Goal: Information Seeking & Learning: Check status

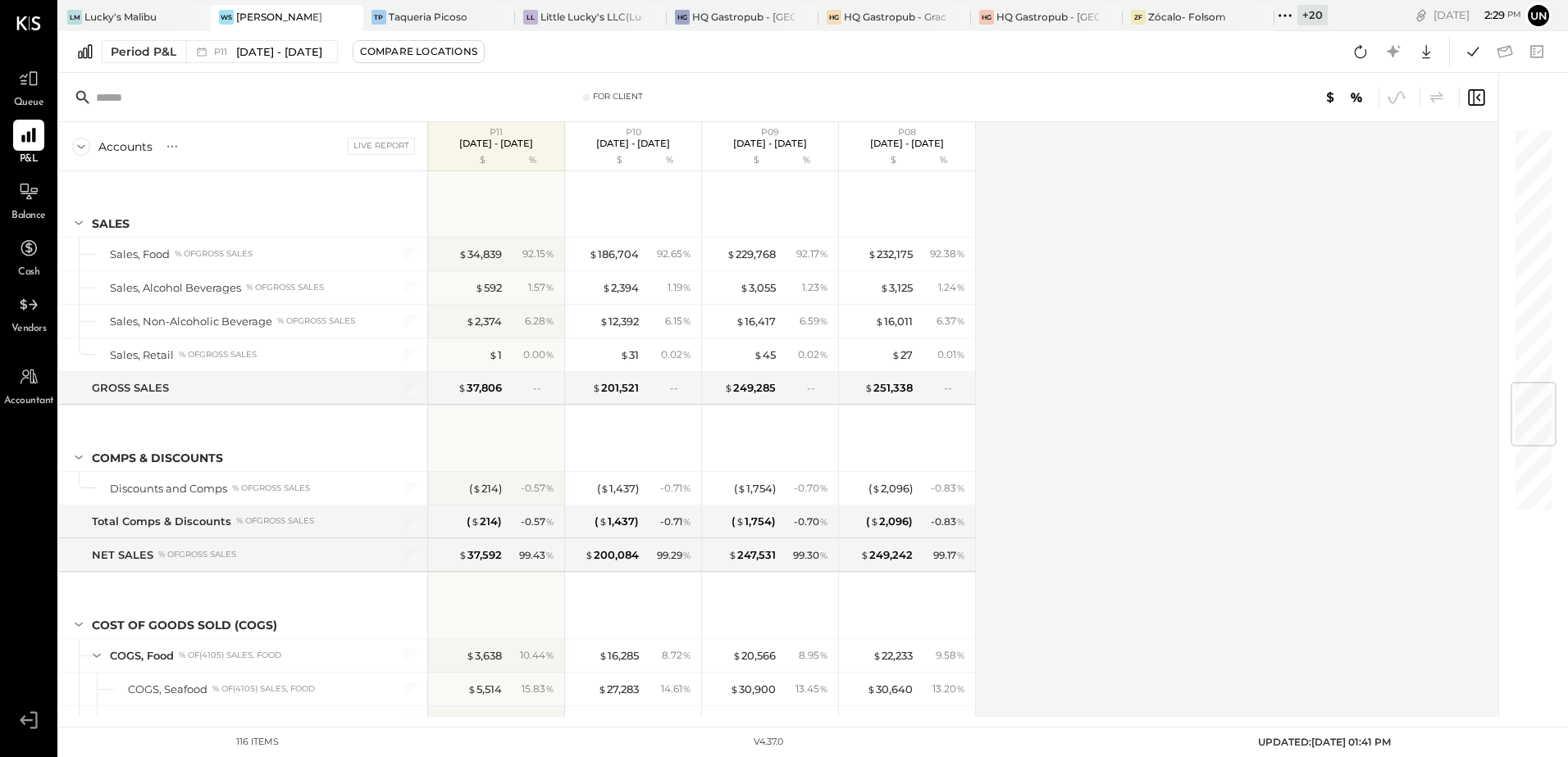
scroll to position [2143, 0]
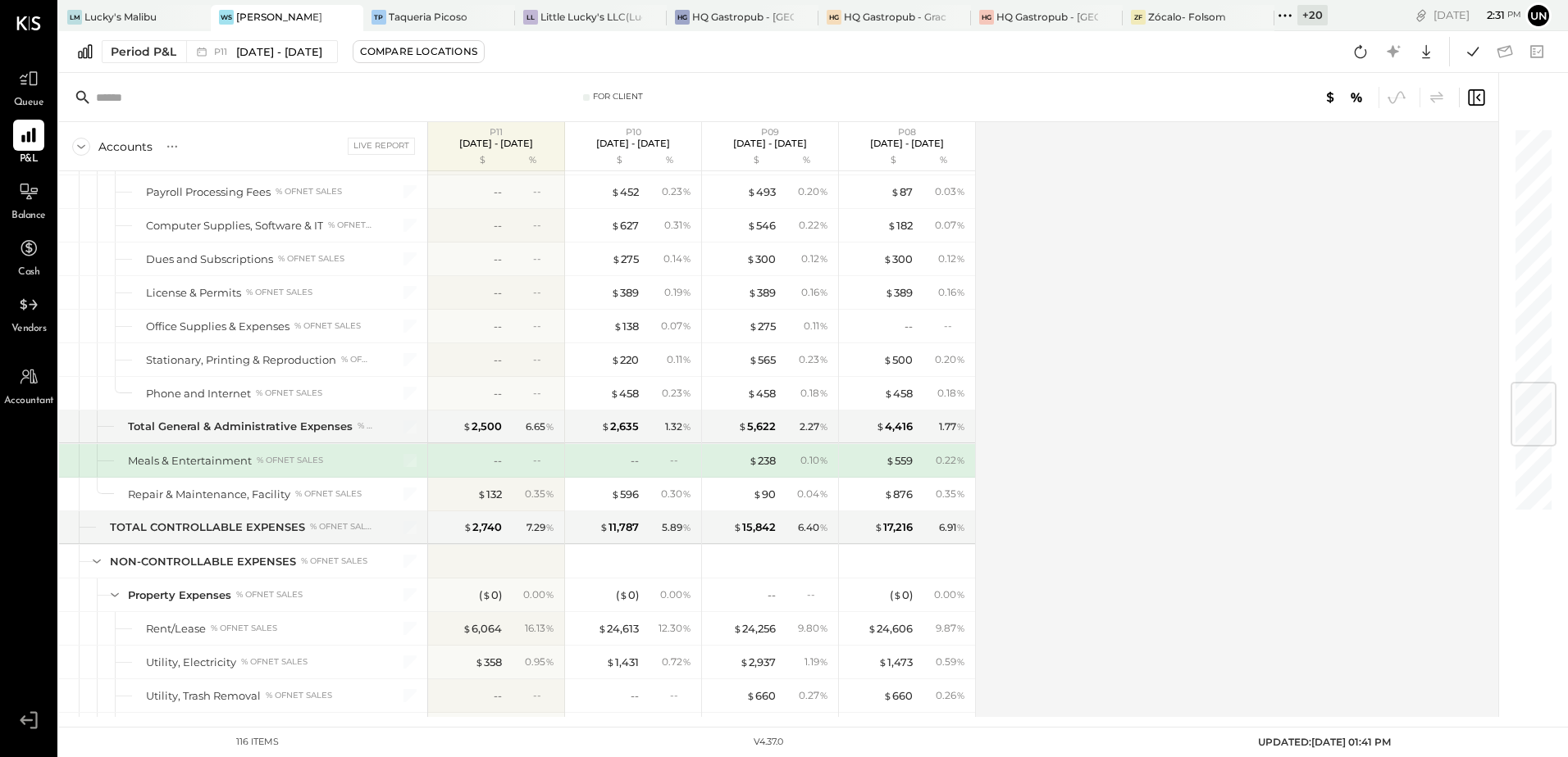
click at [1199, 393] on div "Accounts S % GL Live Report P11 [DATE] - [DATE] $ % P10 [DATE] - [DATE] $ % P09…" at bounding box center [780, 419] width 1442 height 594
click at [1213, 437] on div "Accounts S % GL Live Report P11 [DATE] - [DATE] $ % P10 [DATE] - [DATE] $ % P09…" at bounding box center [780, 419] width 1442 height 594
drag, startPoint x: 1359, startPoint y: 55, endPoint x: 1355, endPoint y: 64, distance: 9.8
click at [1359, 54] on icon at bounding box center [1360, 51] width 21 height 21
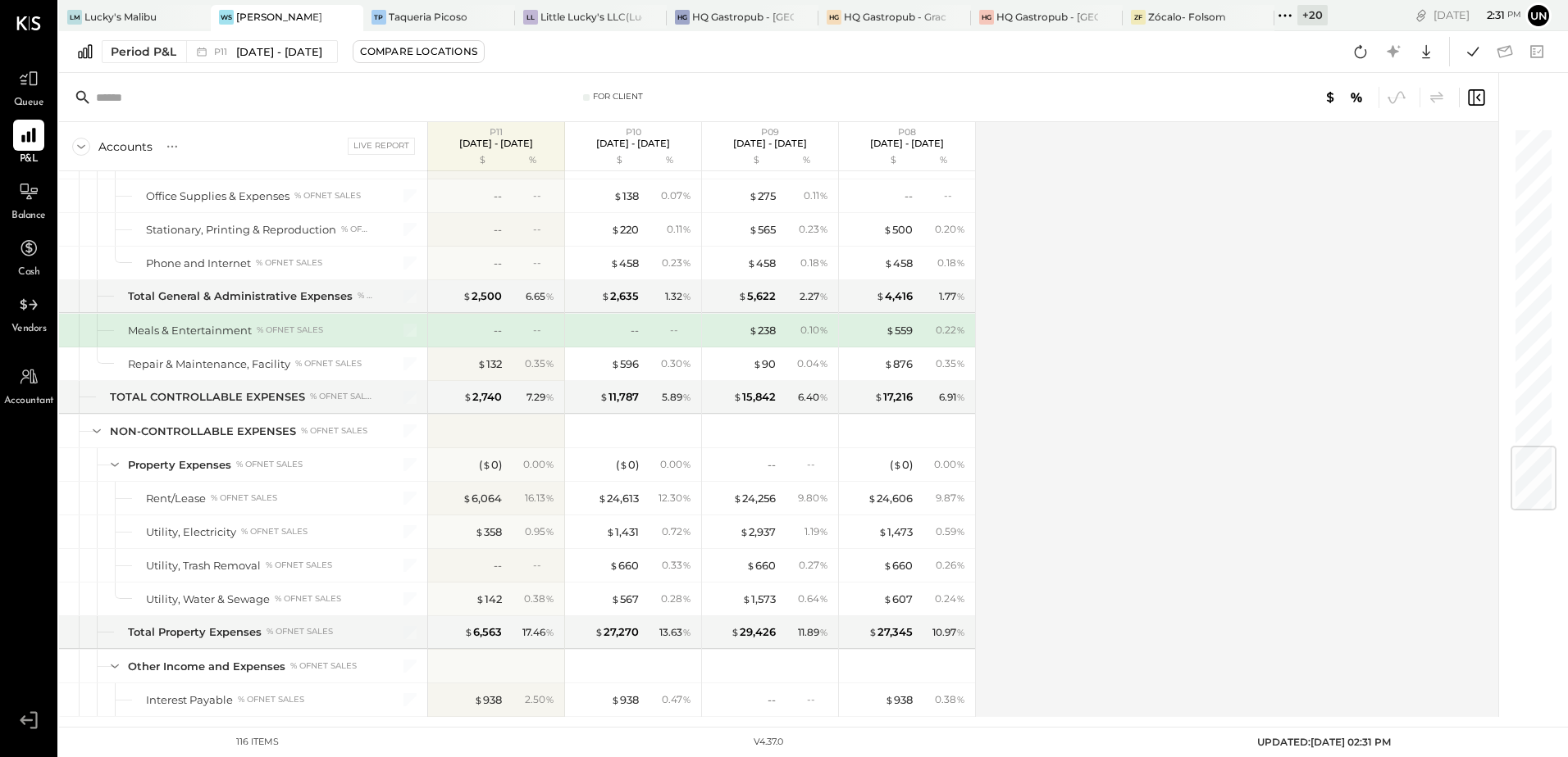
scroll to position [2683, 0]
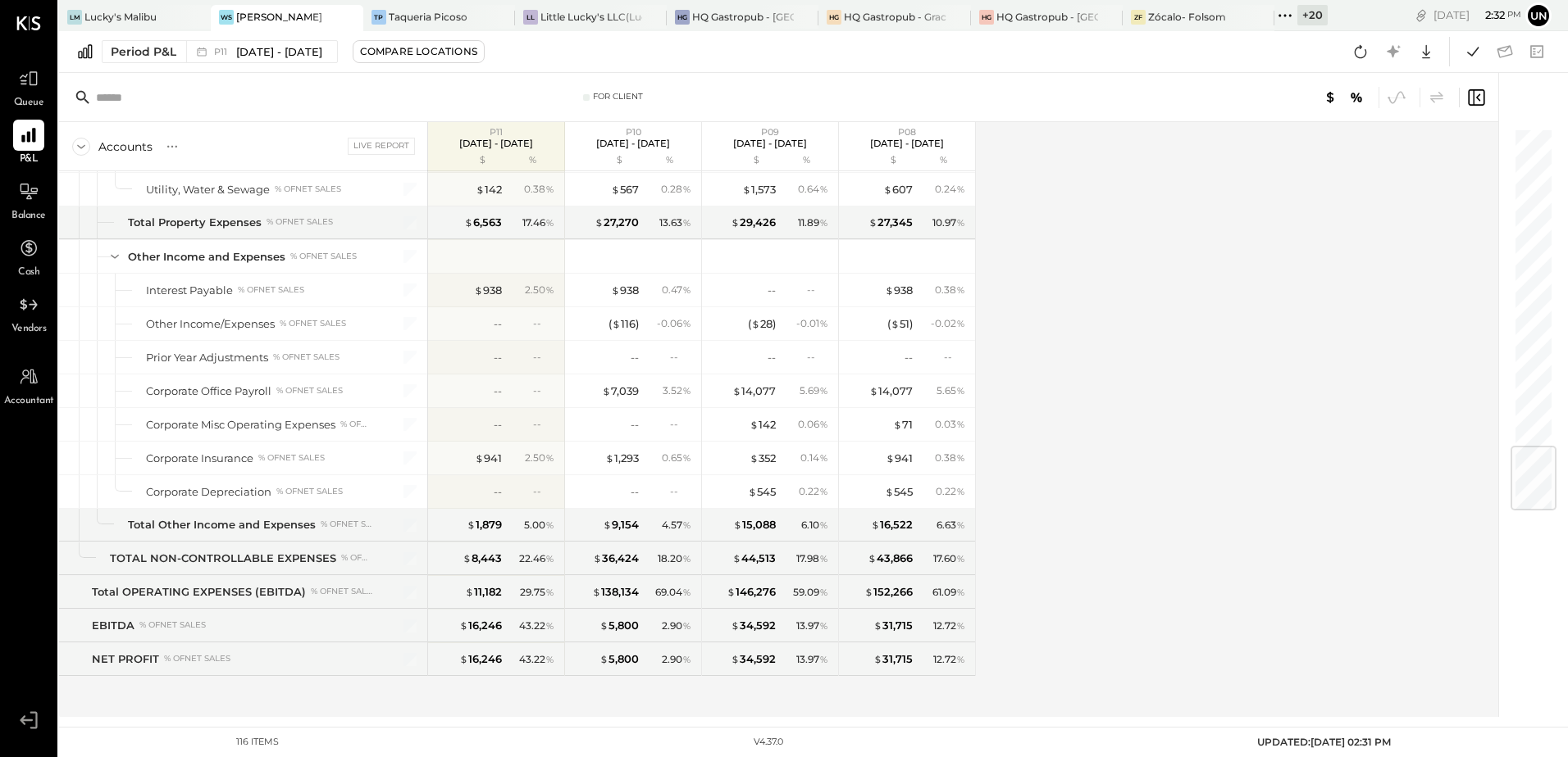
click at [1101, 499] on div "Accounts S % GL Live Report P11 [DATE] - [DATE] $ % P10 [DATE] - [DATE] $ % P09…" at bounding box center [780, 419] width 1442 height 594
drag, startPoint x: 1105, startPoint y: 499, endPoint x: 1116, endPoint y: 495, distance: 11.7
click at [1113, 496] on div "Accounts S % GL Live Report P11 [DATE] - [DATE] $ % P10 [DATE] - [DATE] $ % P09…" at bounding box center [780, 419] width 1442 height 594
click at [1403, 507] on div "Accounts S % GL Live Report P11 [DATE] - [DATE] $ % P10 [DATE] - [DATE] $ % P09…" at bounding box center [780, 419] width 1442 height 594
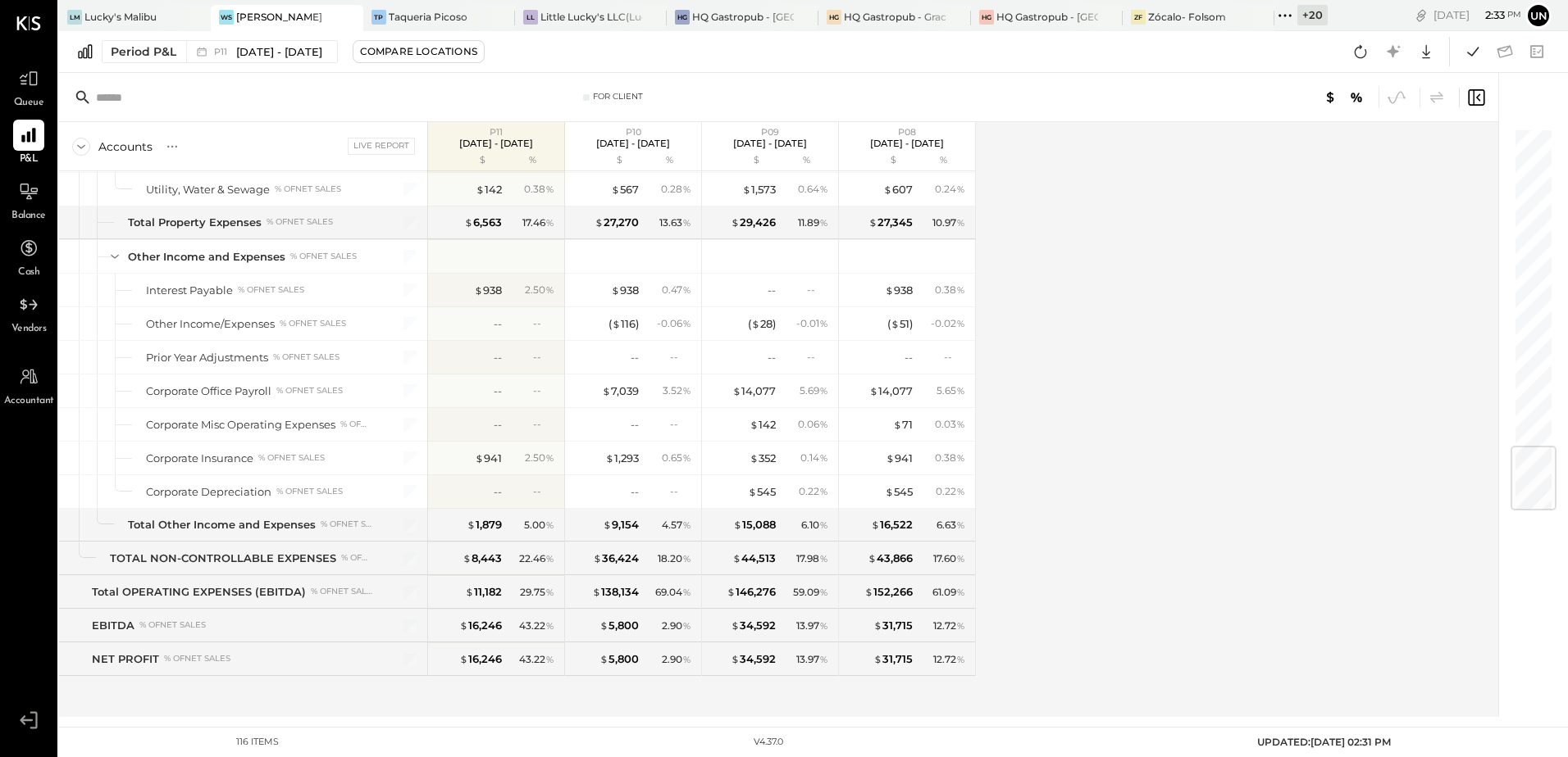
click at [1403, 507] on div "Accounts S % GL Live Report P11 [DATE] - [DATE] $ % P10 [DATE] - [DATE] $ % P09…" at bounding box center [780, 419] width 1442 height 594
click at [1365, 59] on icon at bounding box center [1360, 51] width 21 height 21
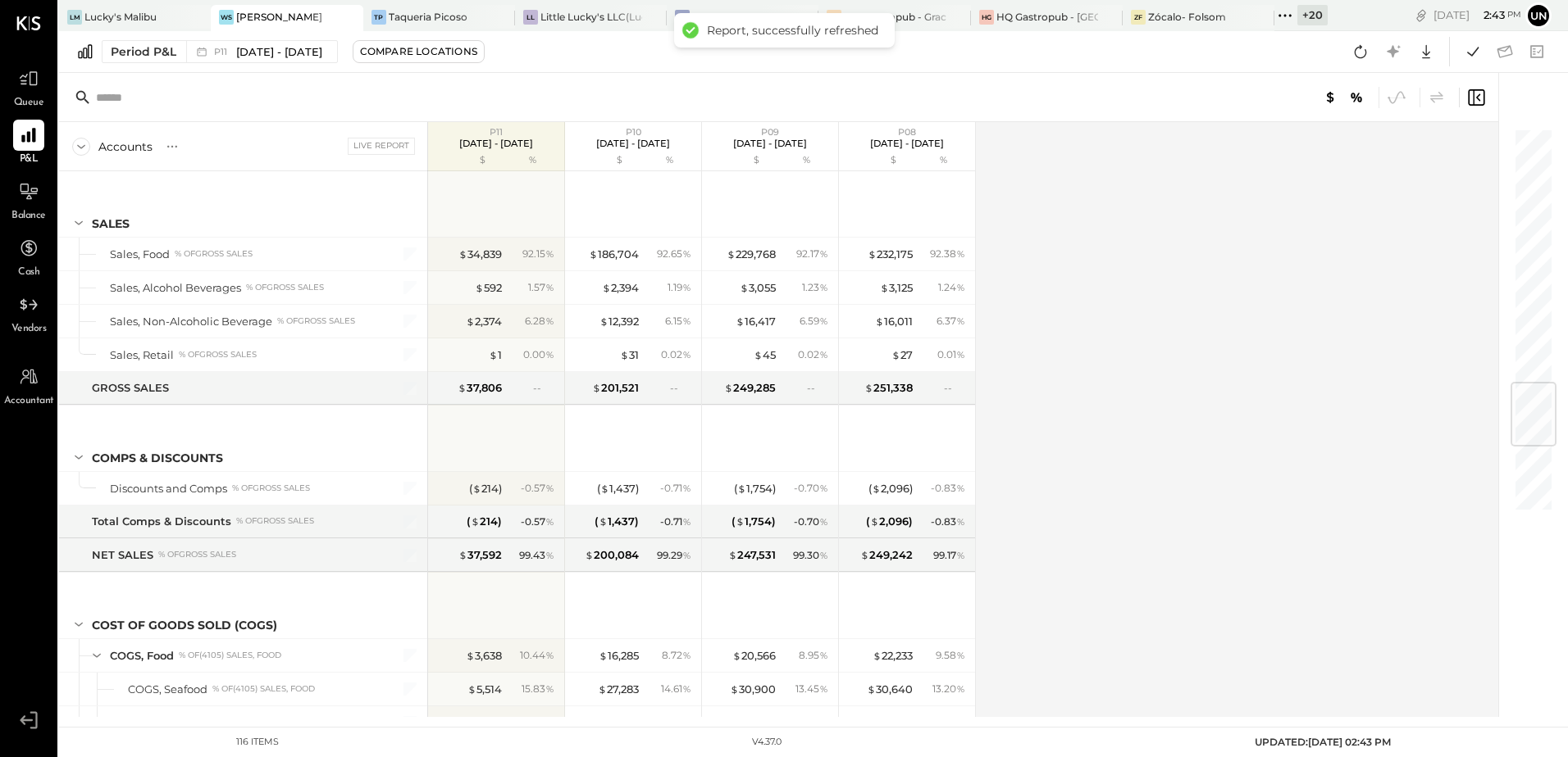
scroll to position [2143, 0]
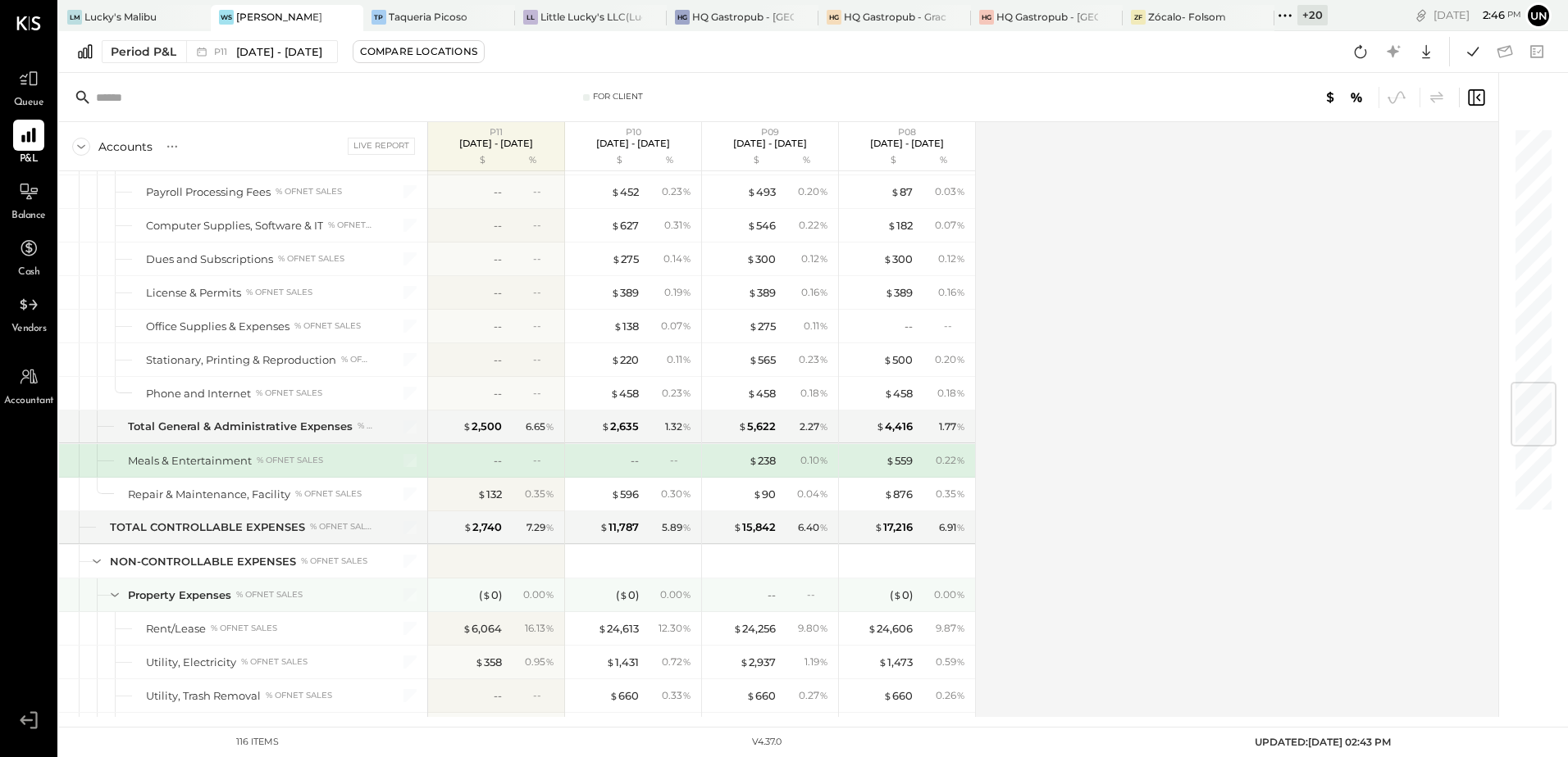
click at [1058, 470] on div "Accounts S % GL Live Report P11 [DATE] - [DATE] $ % P10 [DATE] - [DATE] $ % P09…" at bounding box center [780, 419] width 1442 height 594
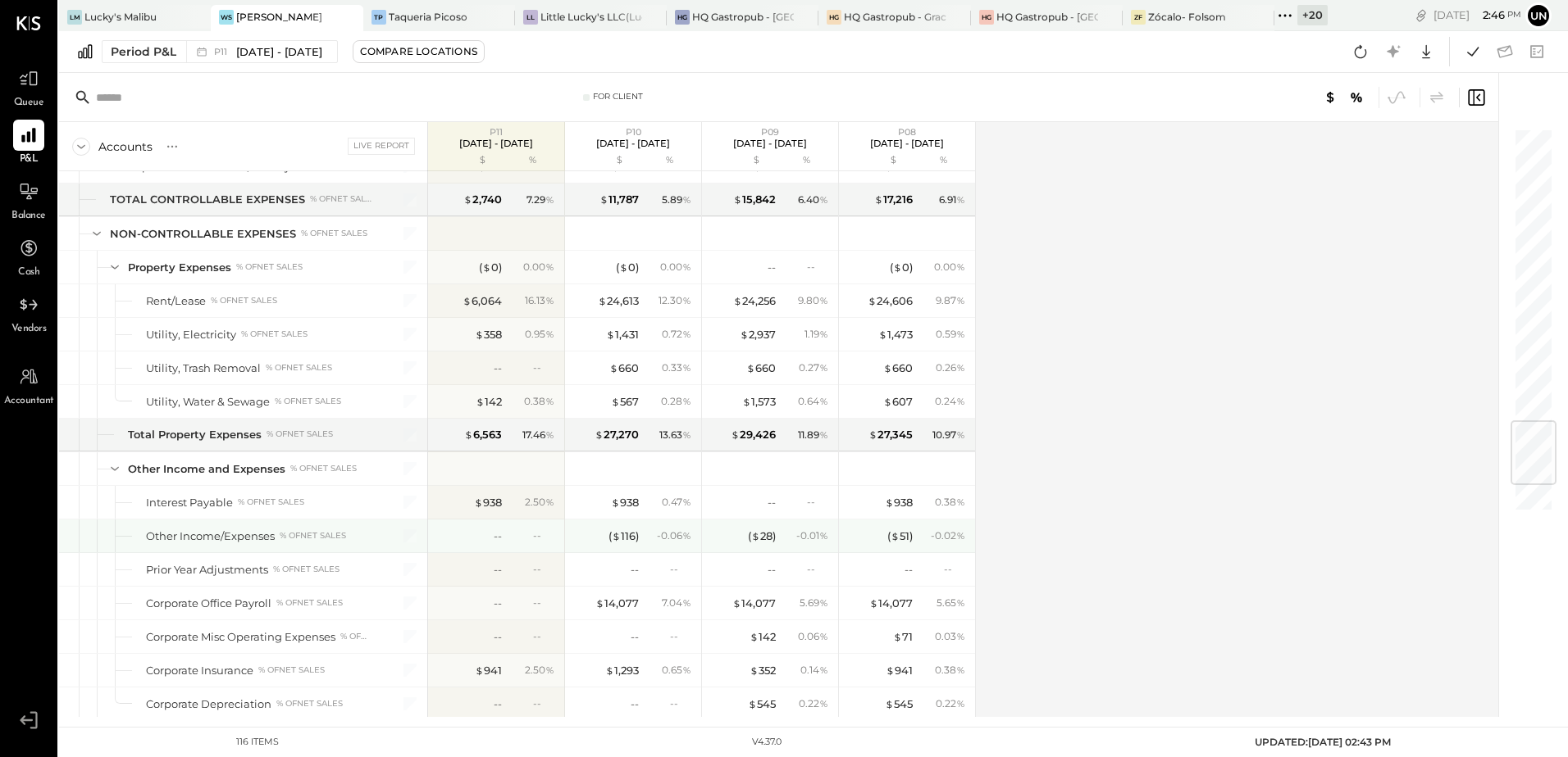
scroll to position [2553, 0]
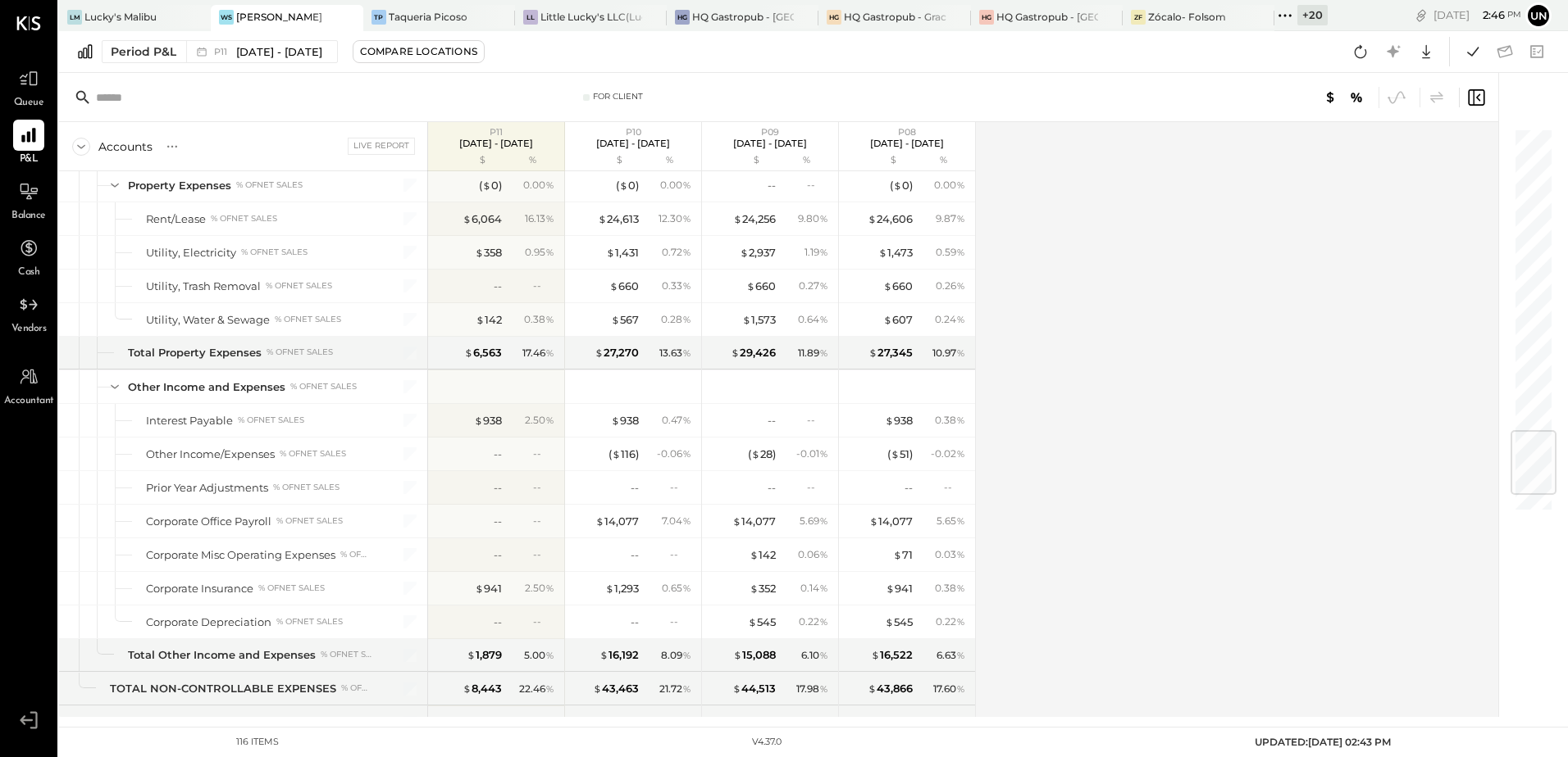
click at [1060, 353] on div "Accounts S % GL Live Report P11 [DATE] - [DATE] $ % P10 [DATE] - [DATE] $ % P09…" at bounding box center [780, 419] width 1442 height 594
click at [1115, 363] on div "Accounts S % GL Live Report P11 [DATE] - [DATE] $ % P10 [DATE] - [DATE] $ % P09…" at bounding box center [780, 419] width 1442 height 594
click at [1086, 387] on div "Accounts S % GL Live Report P11 [DATE] - [DATE] $ % P10 [DATE] - [DATE] $ % P09…" at bounding box center [780, 419] width 1442 height 594
click at [1083, 469] on div "Accounts S % GL Live Report P11 [DATE] - [DATE] $ % P10 [DATE] - [DATE] $ % P09…" at bounding box center [780, 419] width 1442 height 594
click at [1359, 48] on icon at bounding box center [1361, 51] width 12 height 13
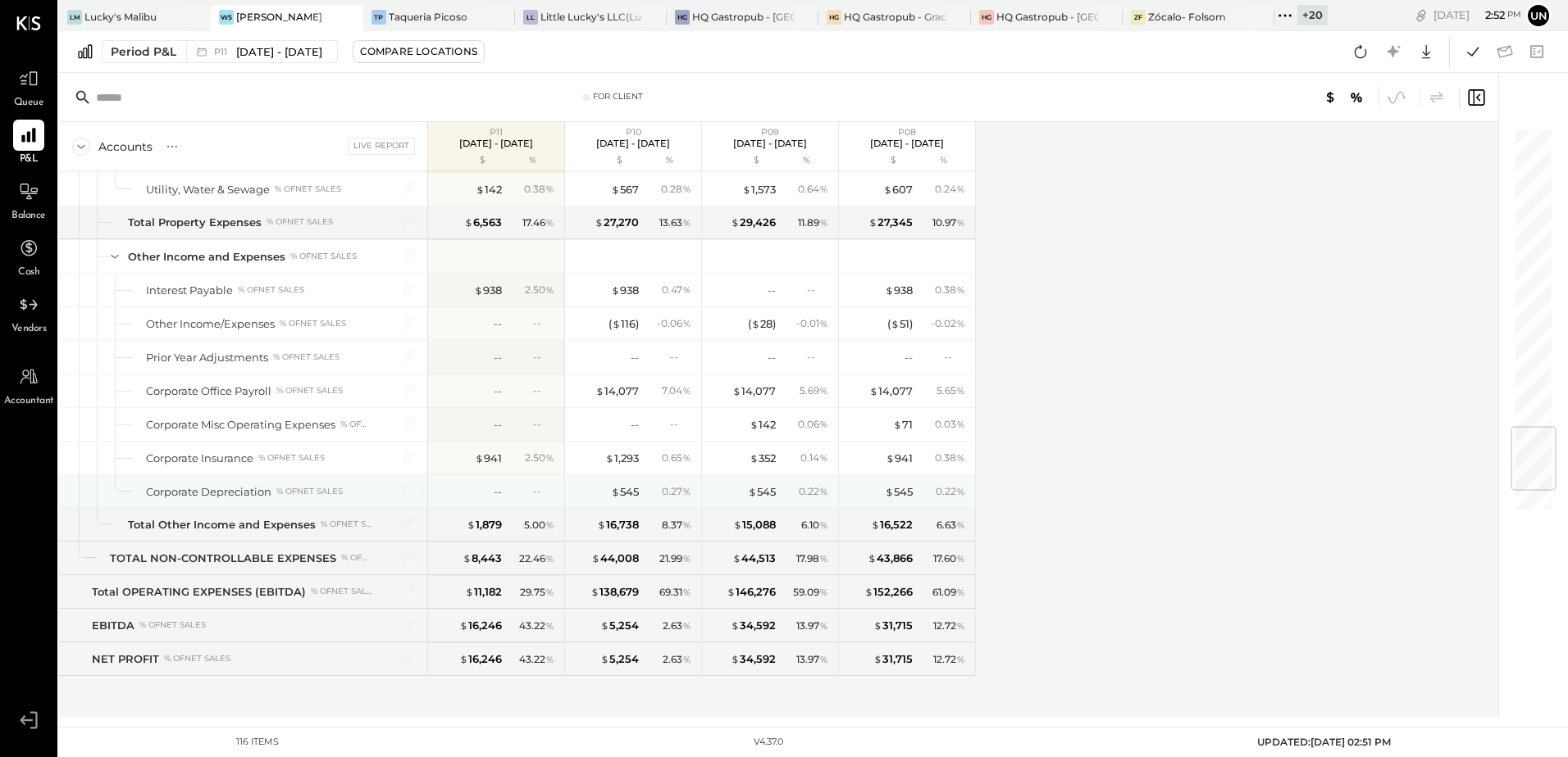
scroll to position [2519, 0]
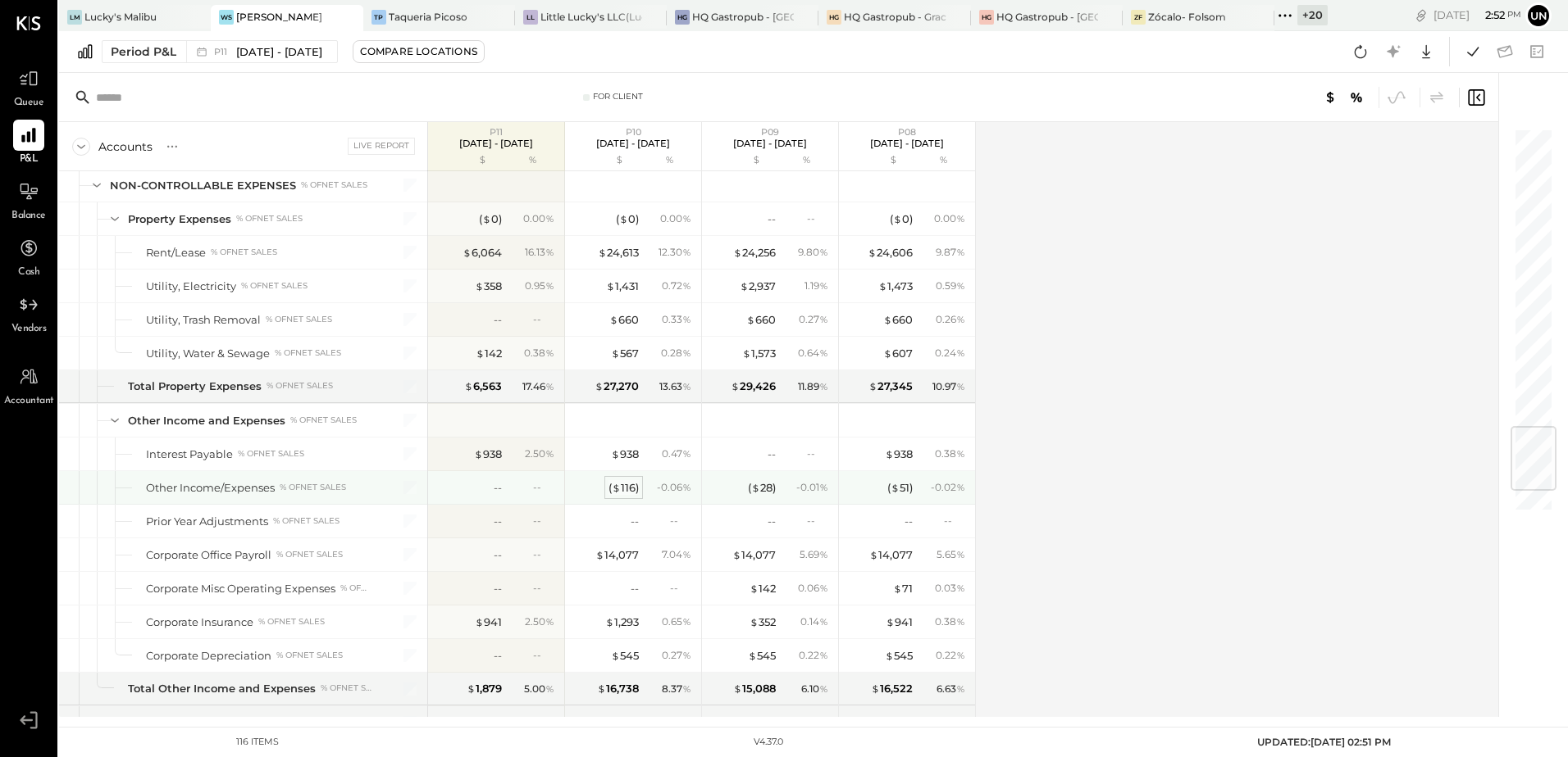
click at [627, 491] on div "( $ 116 )" at bounding box center [623, 488] width 30 height 16
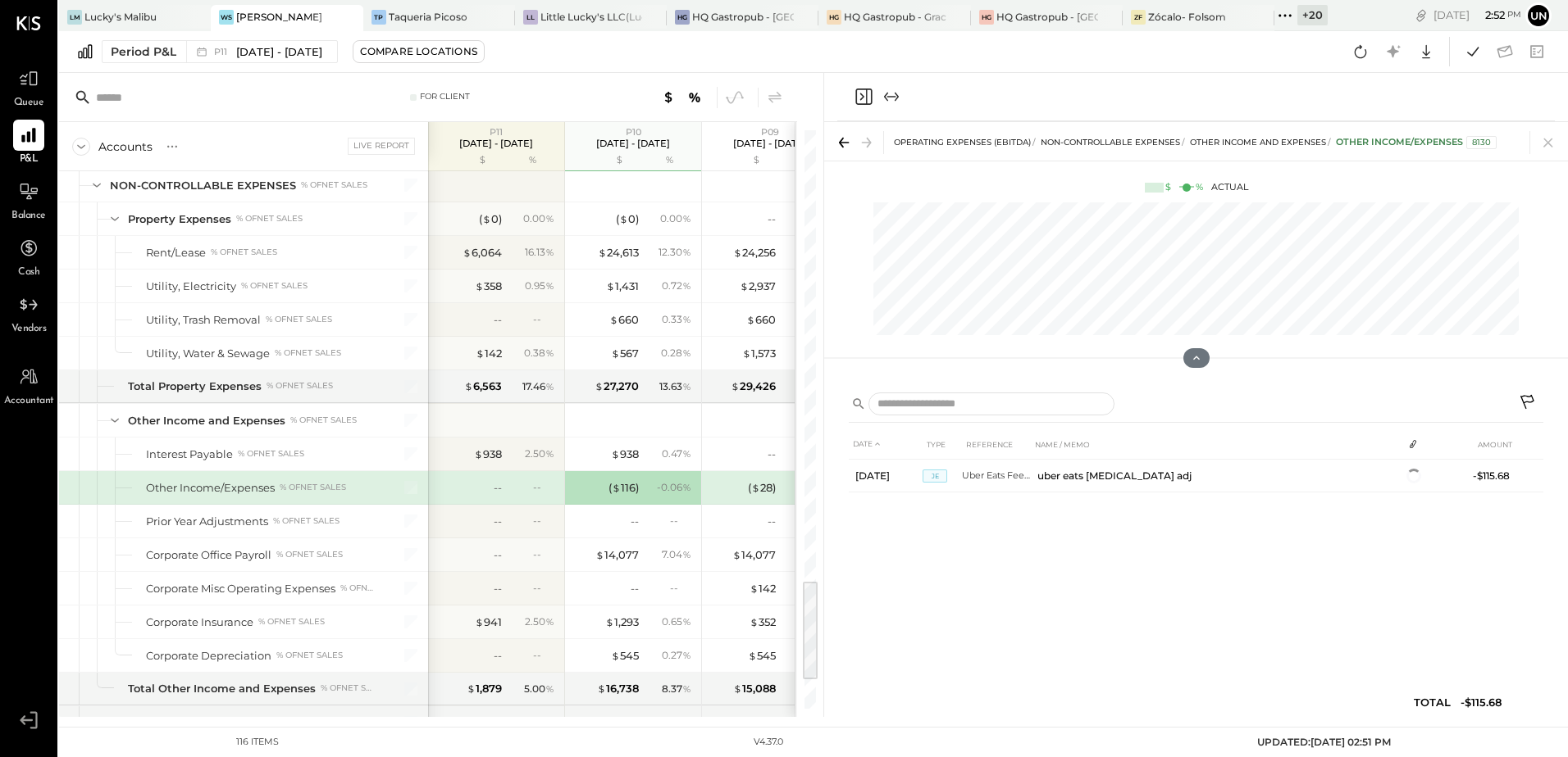
click at [856, 100] on icon "Close panel" at bounding box center [864, 96] width 19 height 19
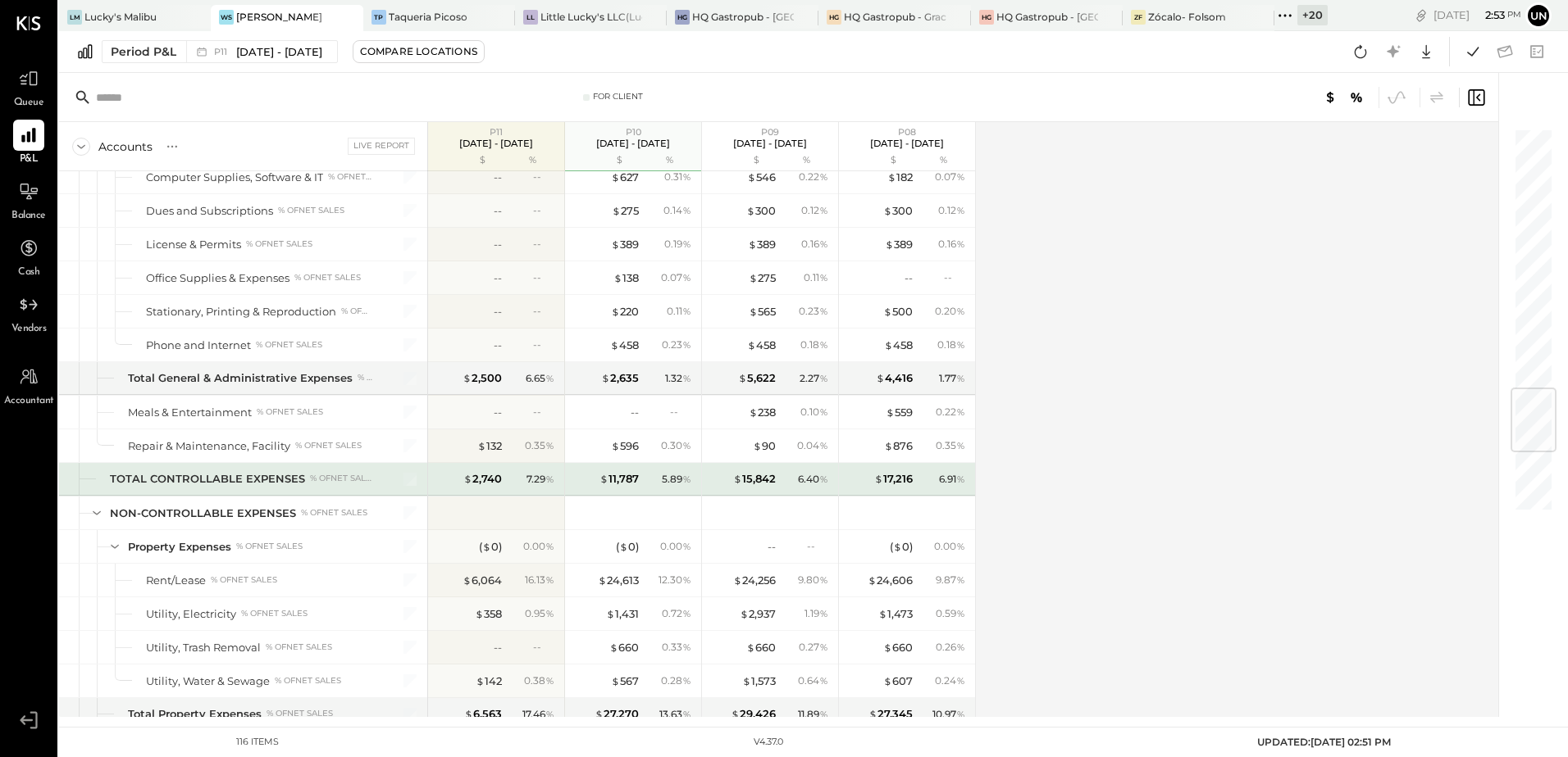
scroll to position [2109, 0]
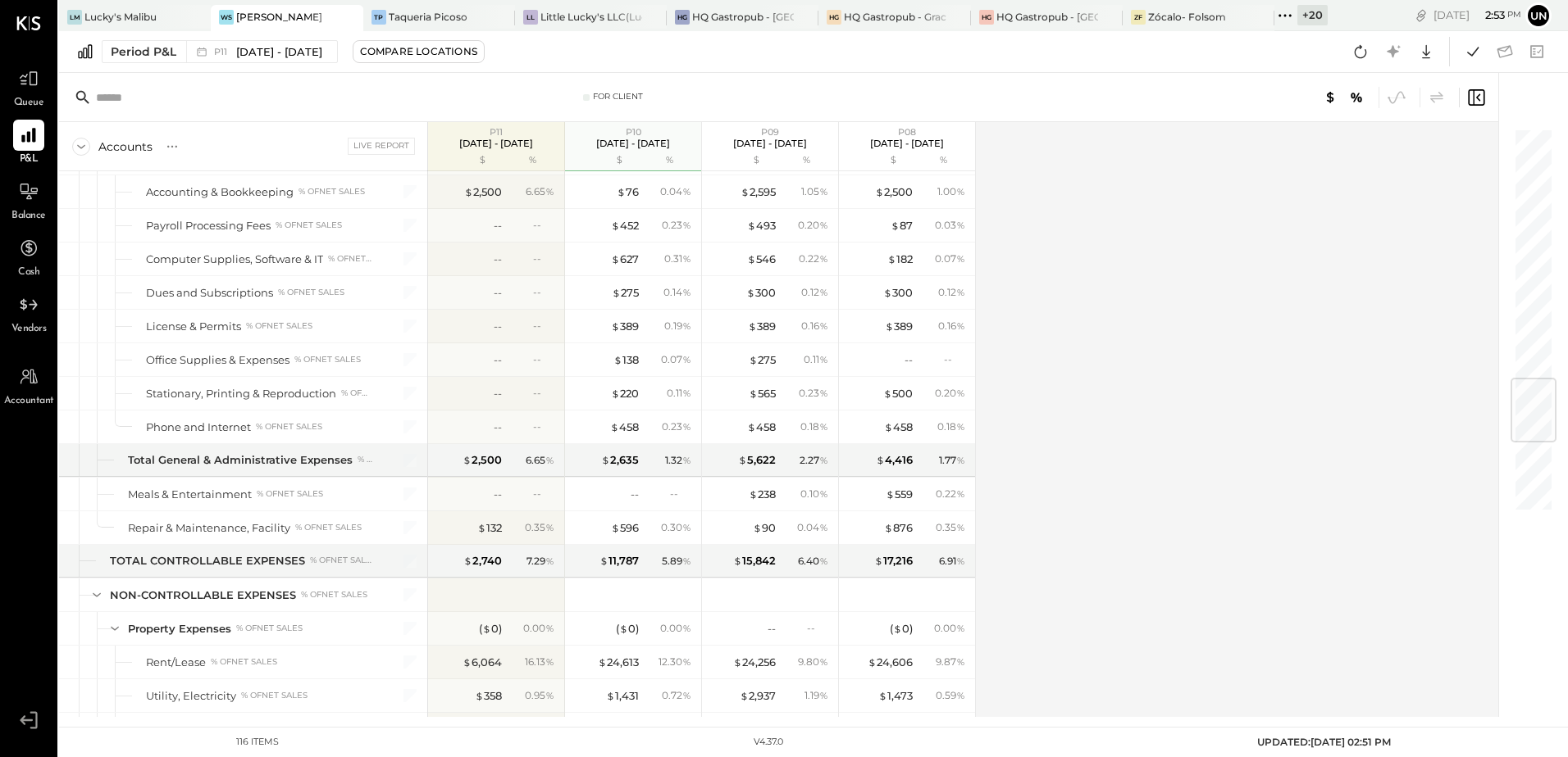
click at [1155, 511] on div "Accounts S % GL Live Report P11 [DATE] - [DATE] $ % P10 [DATE] - [DATE] $ % P09…" at bounding box center [780, 419] width 1442 height 594
click at [1089, 442] on div "Accounts S % GL Live Report P11 [DATE] - [DATE] $ % P10 [DATE] - [DATE] $ % P09…" at bounding box center [780, 419] width 1442 height 594
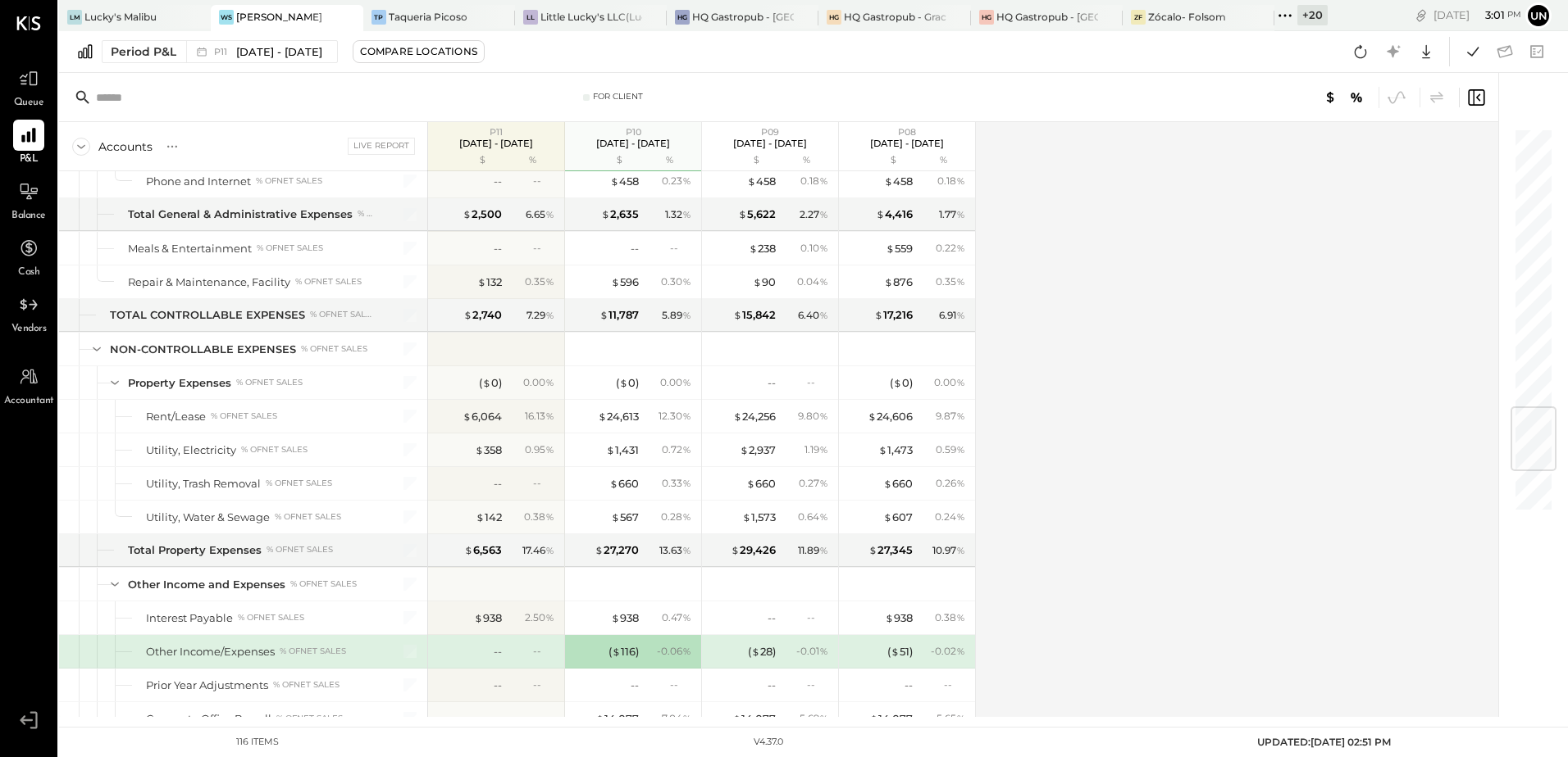
click at [1255, 408] on div "Accounts S % GL Live Report P11 [DATE] - [DATE] $ % P10 [DATE] - [DATE] $ % P09…" at bounding box center [780, 419] width 1442 height 594
click at [1252, 556] on div "Accounts S % GL Live Report P11 [DATE] - [DATE] $ % P10 [DATE] - [DATE] $ % P09…" at bounding box center [780, 419] width 1442 height 594
drag, startPoint x: 1225, startPoint y: 423, endPoint x: 1283, endPoint y: 420, distance: 58.1
click at [1229, 421] on div "Accounts S % GL Live Report P11 [DATE] - [DATE] $ % P10 [DATE] - [DATE] $ % P09…" at bounding box center [780, 419] width 1442 height 594
click at [1134, 378] on div "Accounts S % GL Live Report P11 [DATE] - [DATE] $ % P10 [DATE] - [DATE] $ % P09…" at bounding box center [780, 419] width 1442 height 594
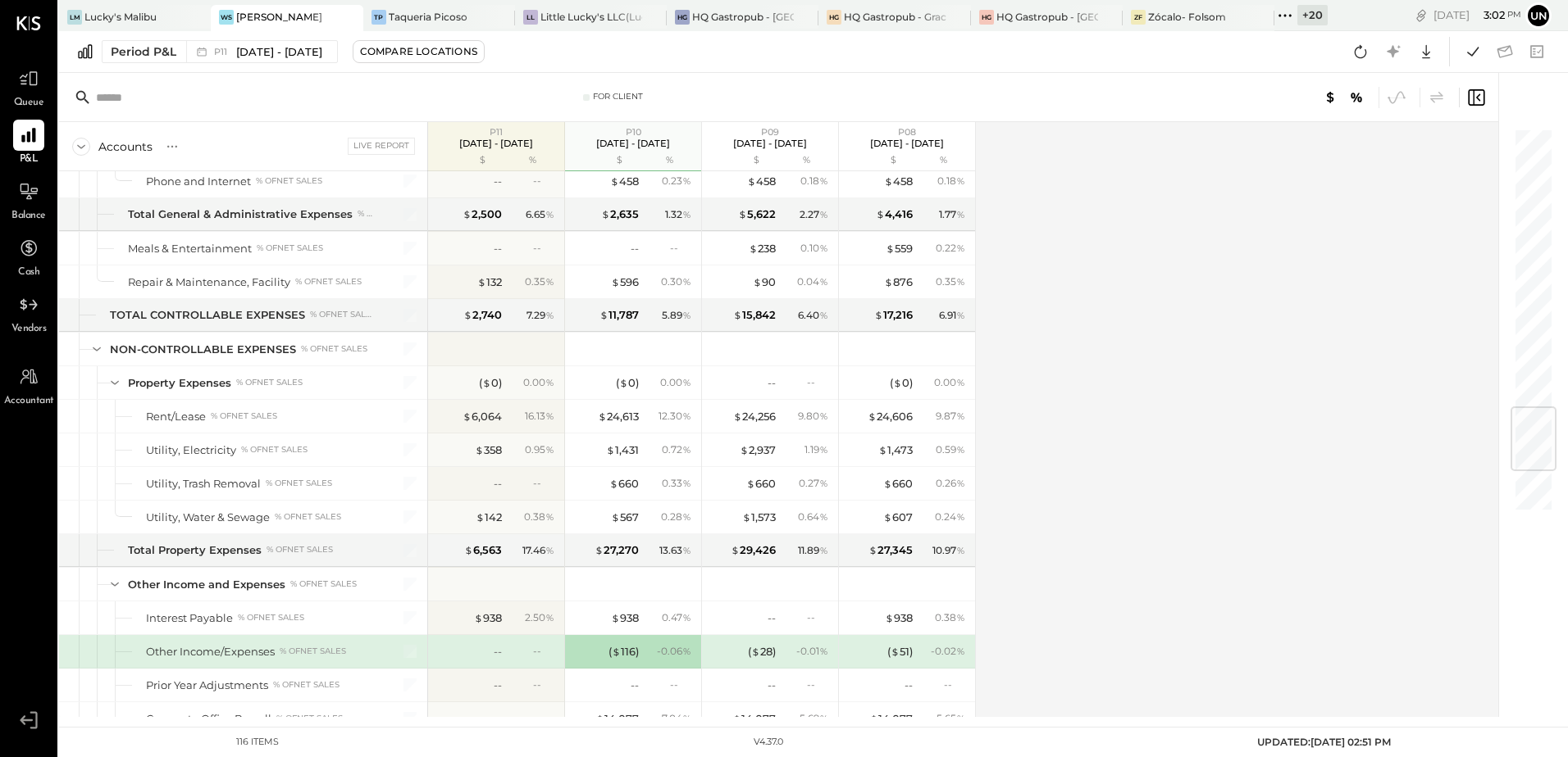
click at [1412, 423] on div "Accounts S % GL Live Report P11 [DATE] - [DATE] $ % P10 [DATE] - [DATE] $ % P09…" at bounding box center [780, 419] width 1442 height 594
click at [1200, 421] on div "Accounts S % GL Live Report P11 [DATE] - [DATE] $ % P10 [DATE] - [DATE] $ % P09…" at bounding box center [780, 419] width 1442 height 594
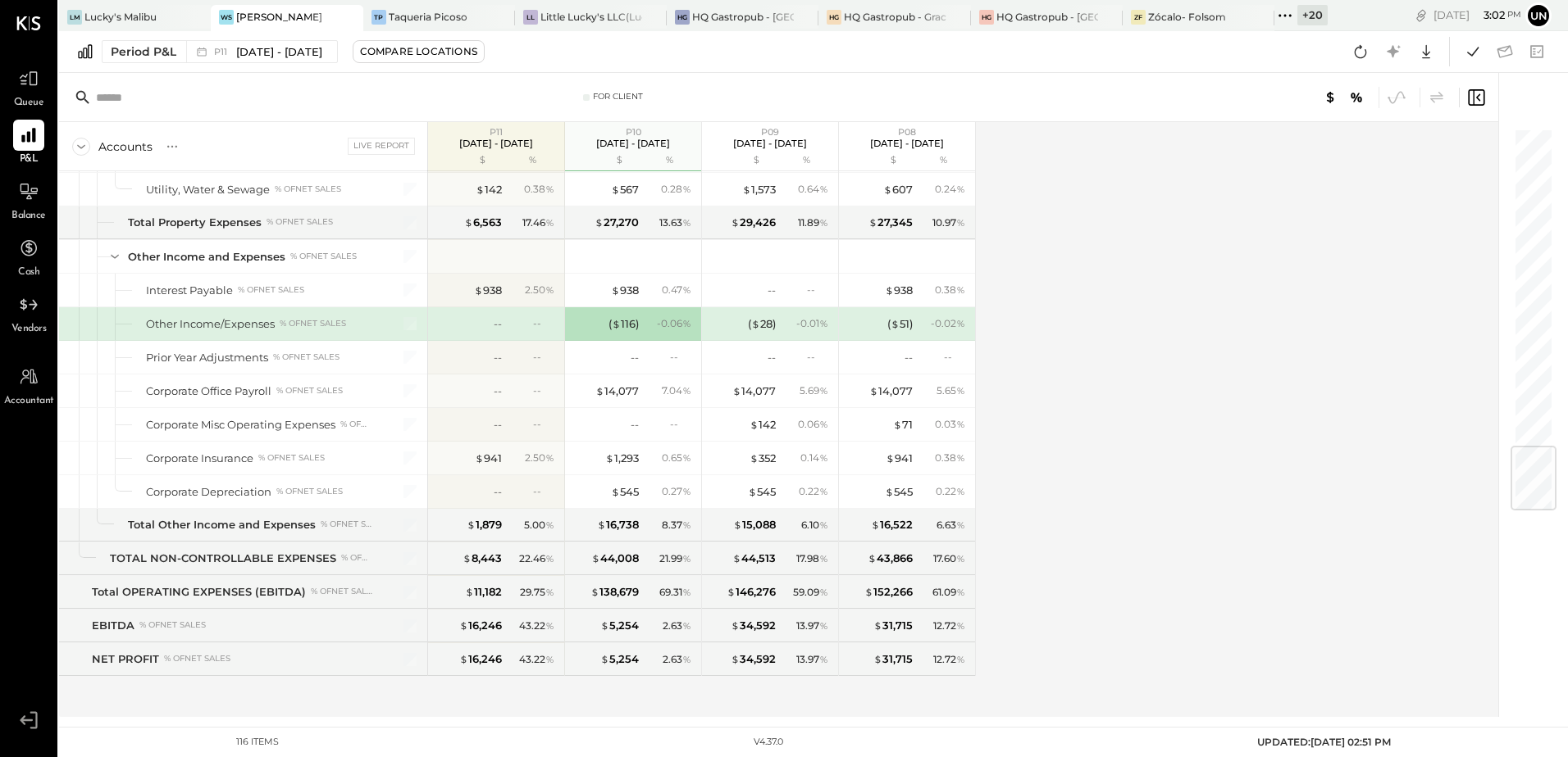
drag, startPoint x: 1245, startPoint y: 450, endPoint x: 993, endPoint y: 182, distance: 367.9
click at [1245, 449] on div "Accounts S % GL Live Report P11 [DATE] - [DATE] $ % P10 [DATE] - [DATE] $ % P09…" at bounding box center [780, 419] width 1442 height 594
